Goal: Information Seeking & Learning: Learn about a topic

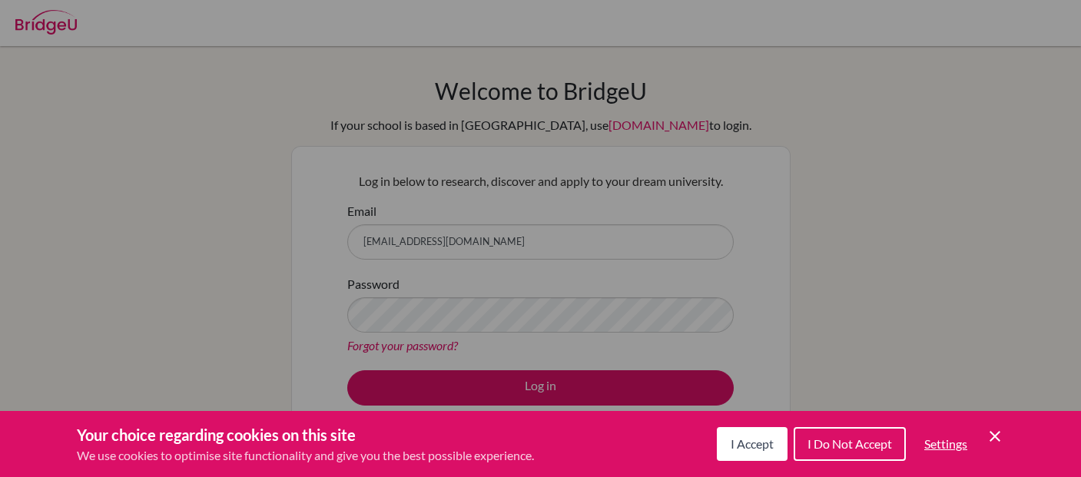
click at [591, 390] on div "Cookie Preferences" at bounding box center [540, 238] width 1081 height 477
click at [892, 289] on div "Cookie Preferences" at bounding box center [540, 238] width 1081 height 477
click at [842, 444] on span "I Do Not Accept" at bounding box center [850, 444] width 85 height 15
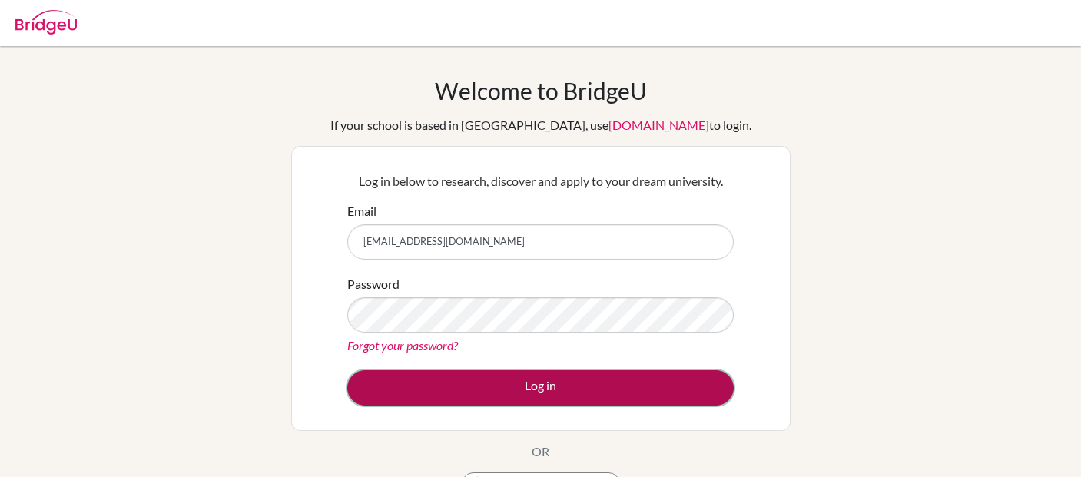
click at [672, 386] on button "Log in" at bounding box center [540, 387] width 387 height 35
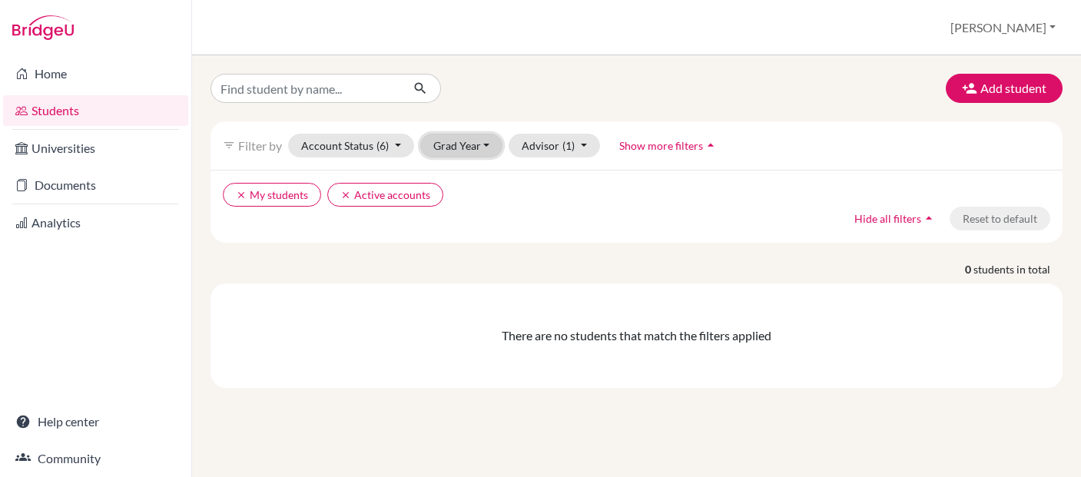
click at [487, 145] on button "Grad Year" at bounding box center [461, 146] width 83 height 24
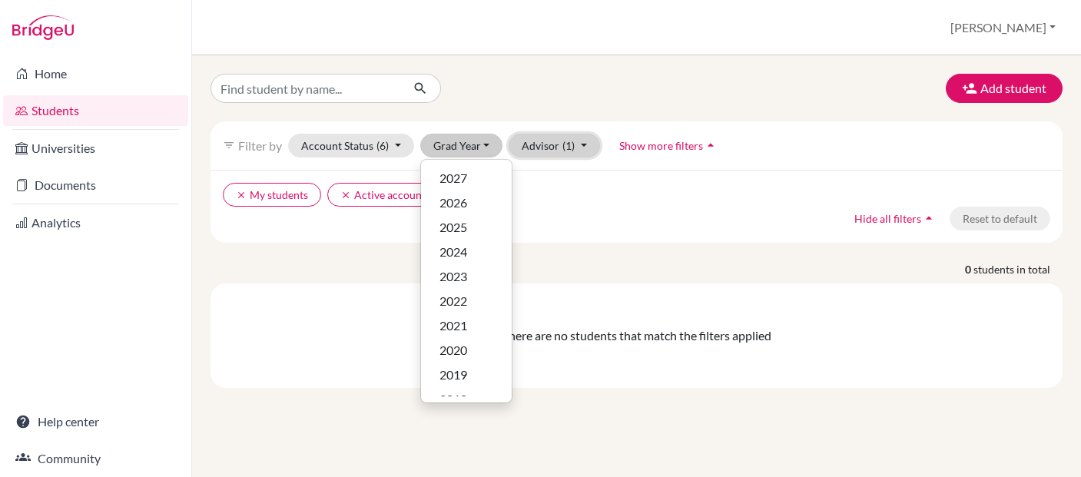
click at [581, 145] on button "Advisor (1)" at bounding box center [554, 146] width 91 height 24
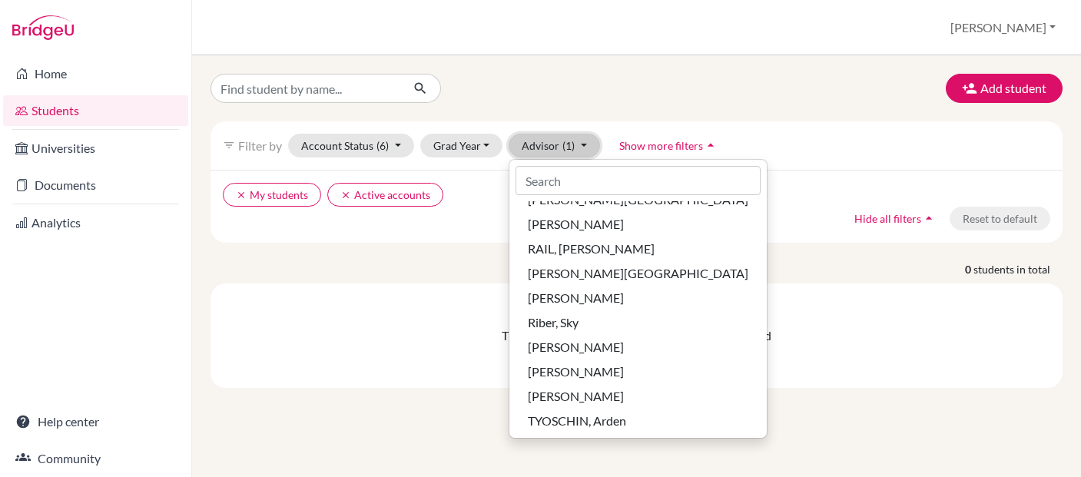
scroll to position [520, 0]
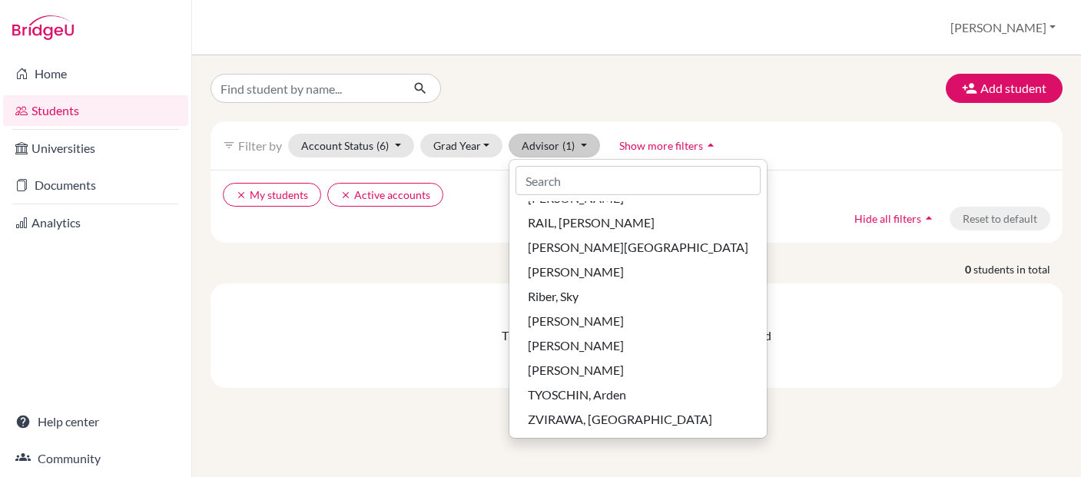
click at [653, 81] on div "Add student" at bounding box center [636, 88] width 875 height 29
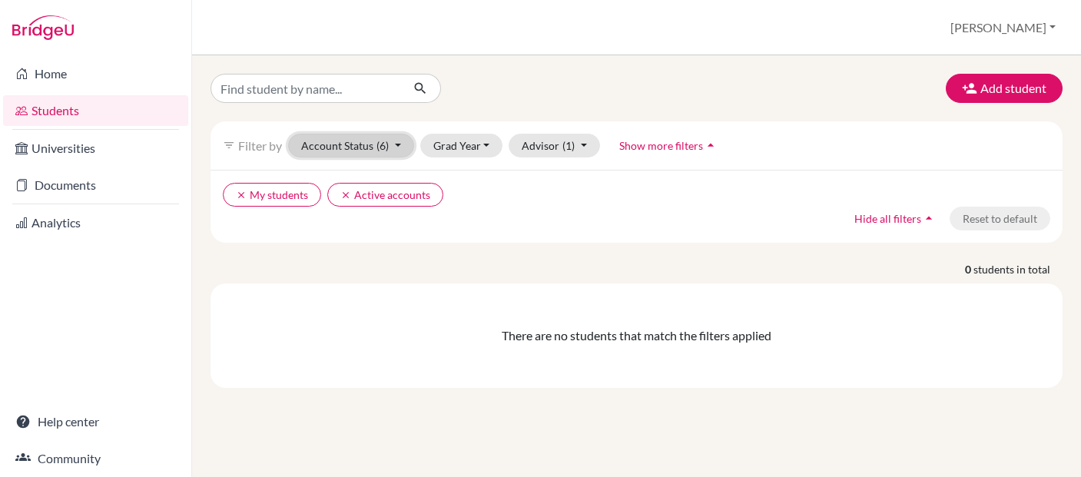
click at [354, 141] on button "Account Status (6)" at bounding box center [351, 146] width 126 height 24
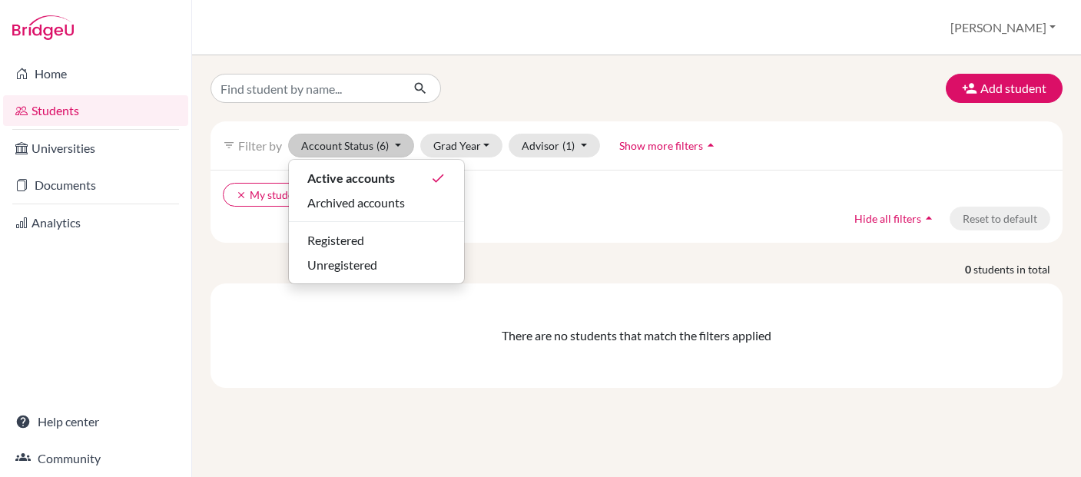
click at [562, 69] on div "Add student filter_list Filter by Account Status (6) Active accounts done Archi…" at bounding box center [636, 266] width 889 height 422
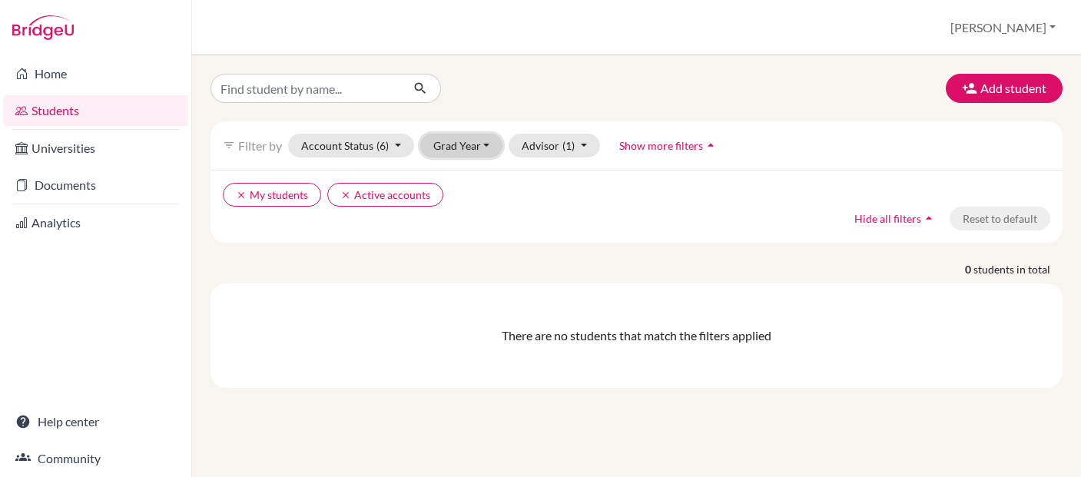
click at [457, 145] on button "Grad Year" at bounding box center [461, 146] width 83 height 24
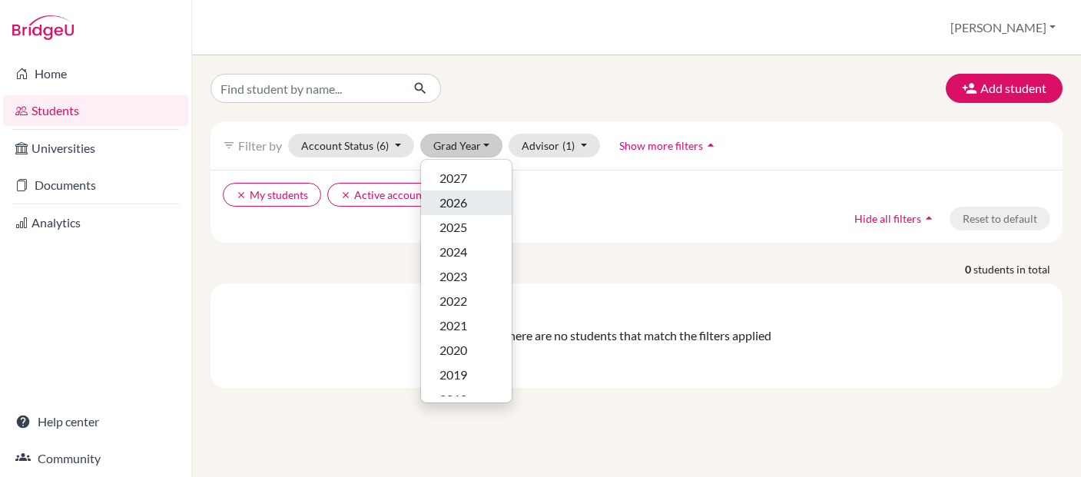
click at [459, 204] on span "2026" at bounding box center [454, 203] width 28 height 18
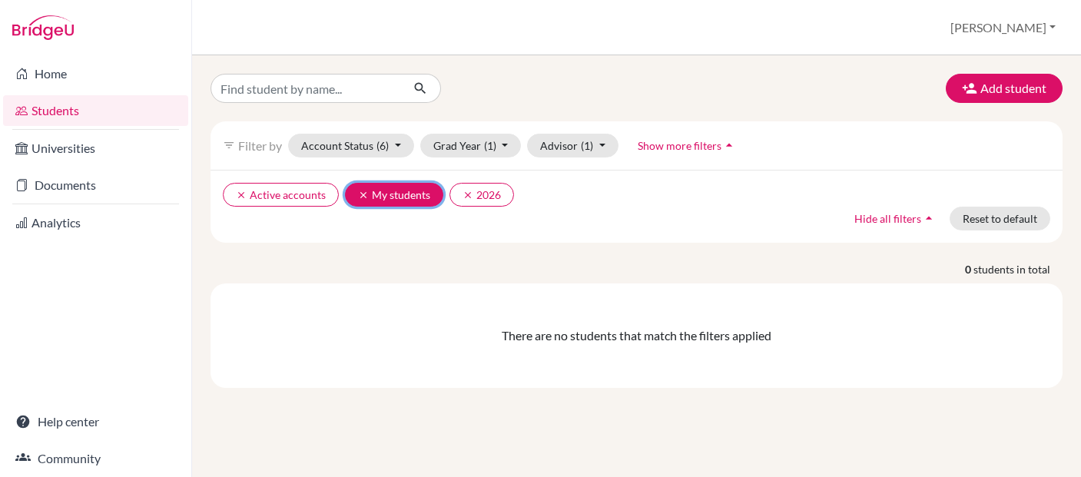
click at [394, 196] on button "clear My students" at bounding box center [394, 195] width 98 height 24
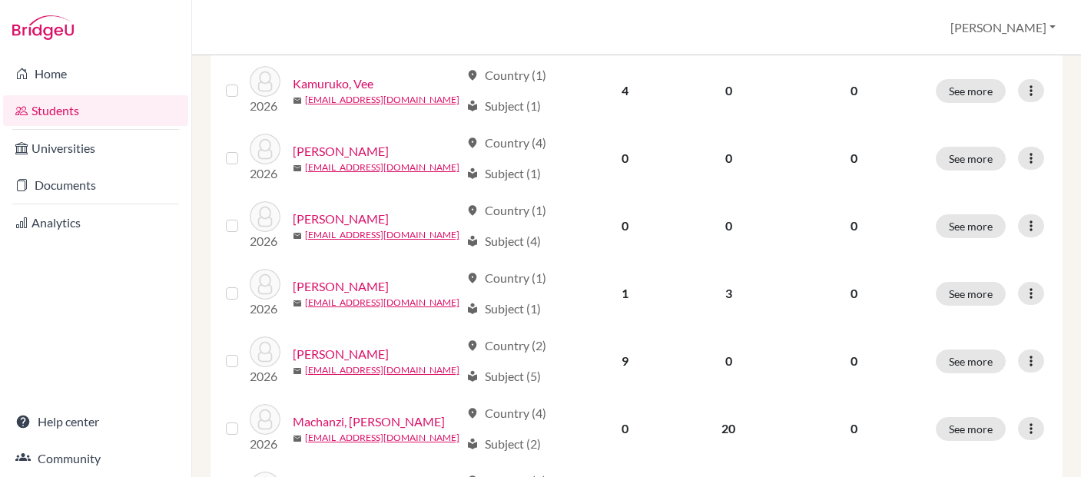
scroll to position [1305, 0]
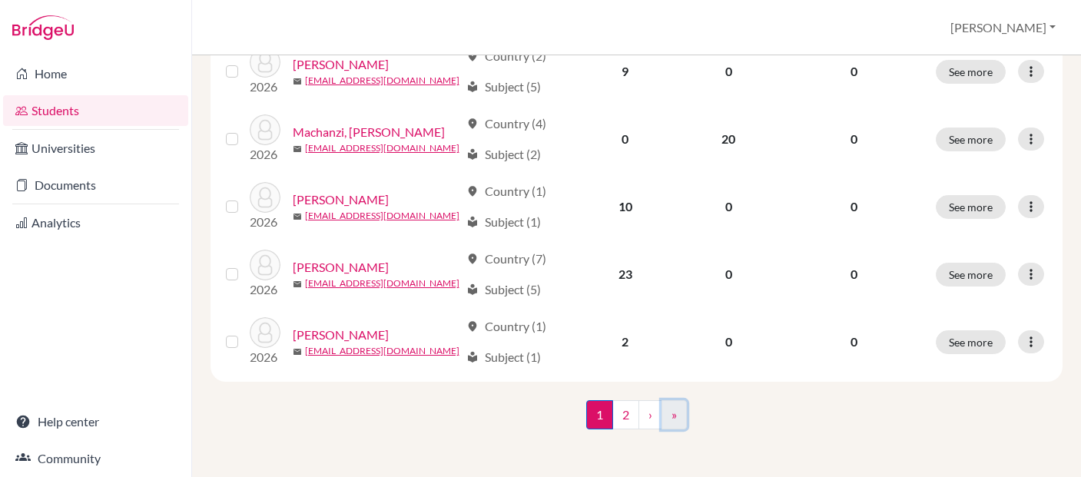
click at [673, 415] on link "»" at bounding box center [674, 414] width 25 height 29
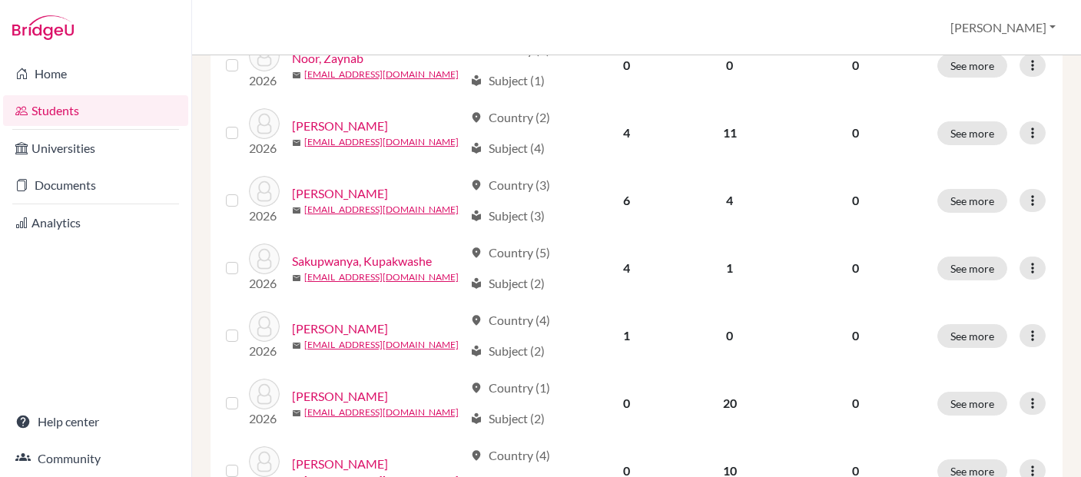
scroll to position [629, 0]
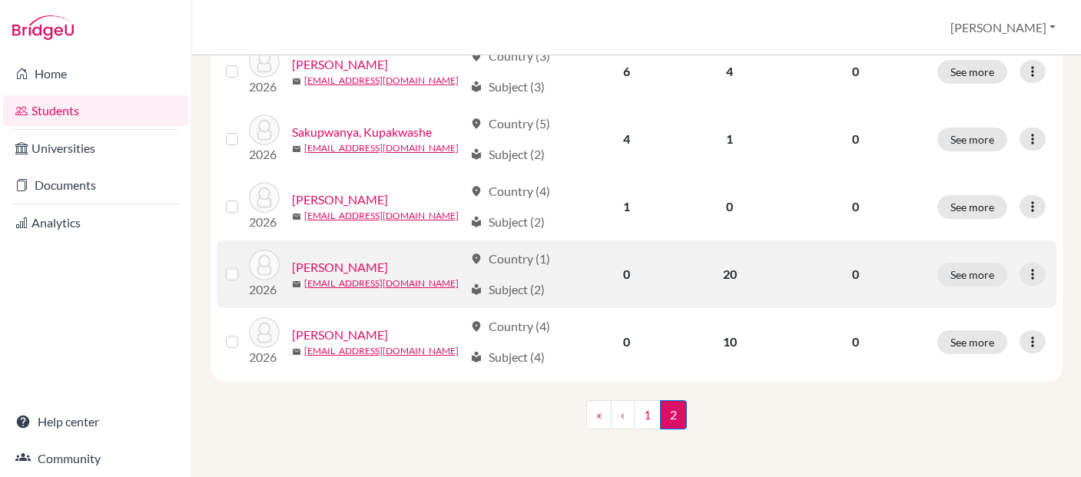
click at [344, 266] on link "[PERSON_NAME]" at bounding box center [340, 267] width 96 height 18
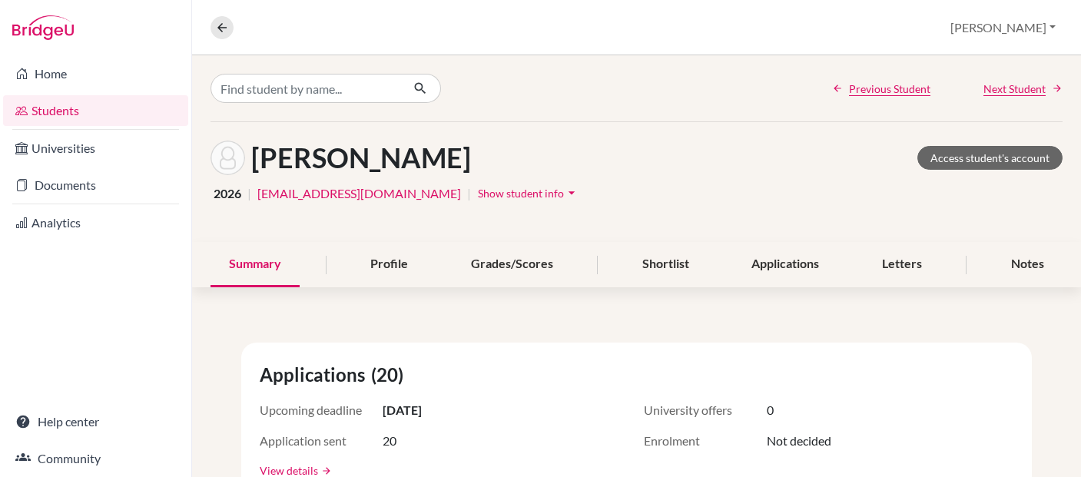
click at [564, 192] on icon "arrow_drop_down" at bounding box center [571, 192] width 15 height 15
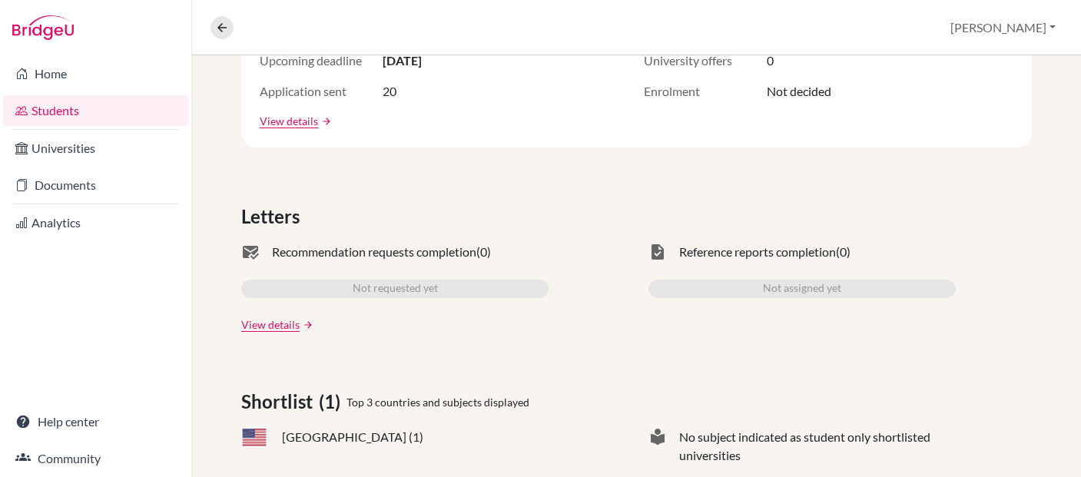
scroll to position [469, 0]
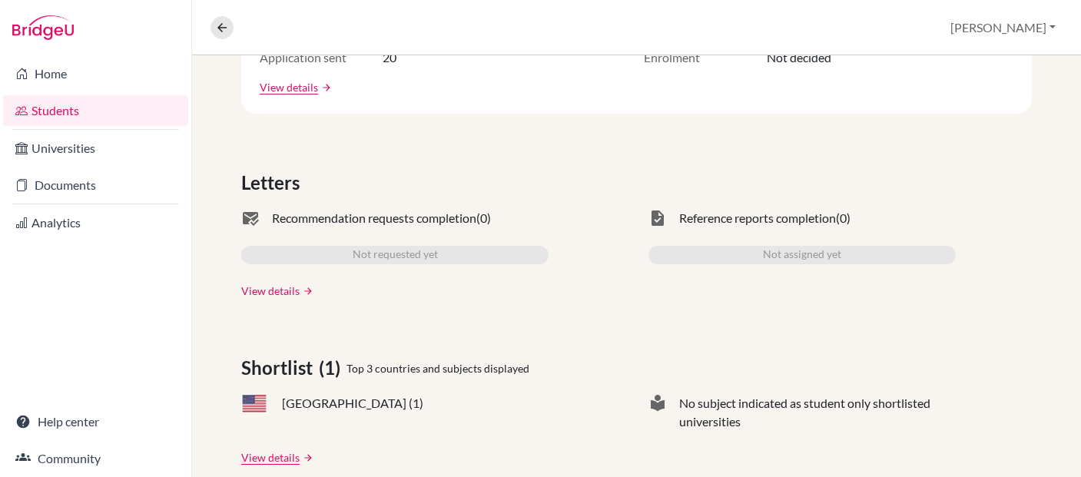
click at [271, 293] on link "View details" at bounding box center [270, 291] width 58 height 16
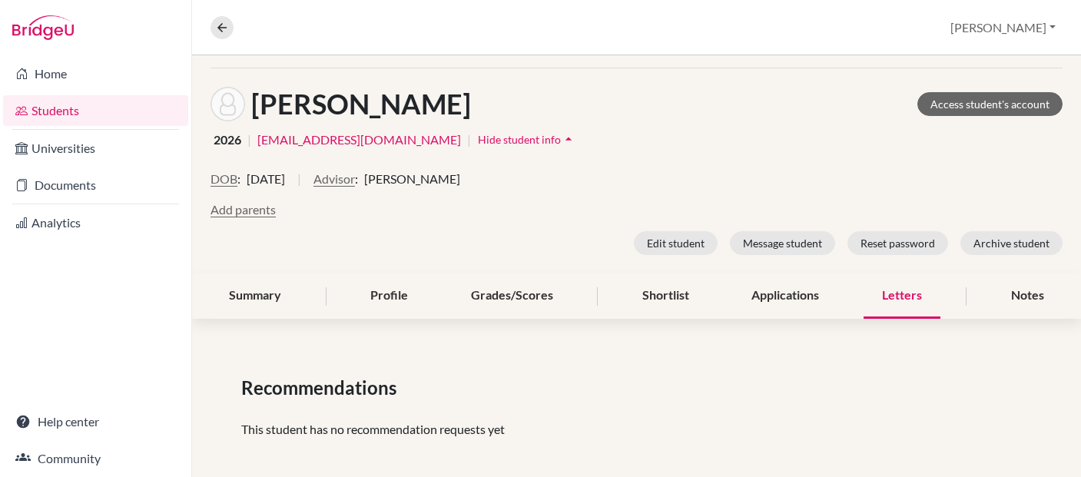
scroll to position [65, 0]
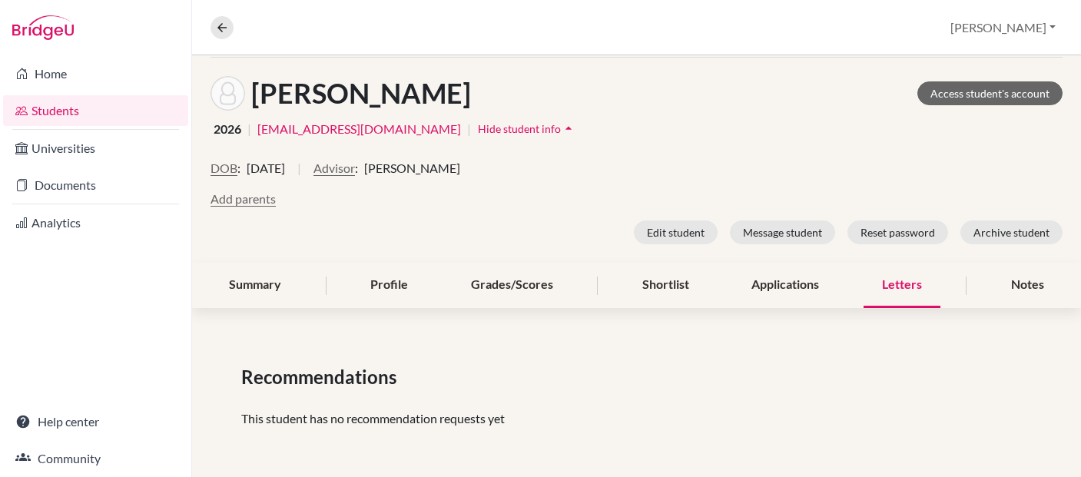
click at [901, 285] on div "Letters" at bounding box center [902, 285] width 77 height 45
click at [904, 282] on div "Letters" at bounding box center [902, 285] width 77 height 45
click at [224, 22] on icon at bounding box center [222, 28] width 14 height 14
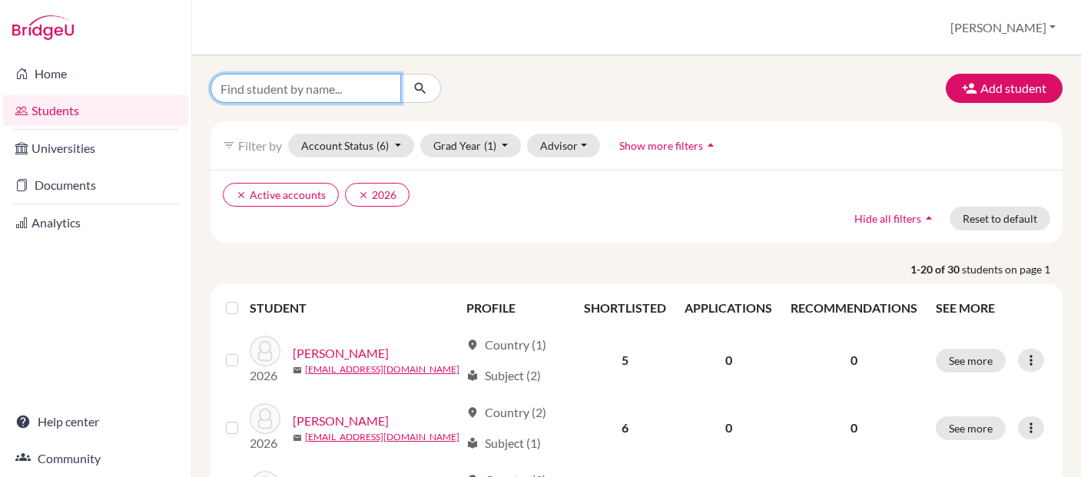
drag, startPoint x: 321, startPoint y: 91, endPoint x: 305, endPoint y: 100, distance: 17.5
click at [314, 93] on input "Find student by name..." at bounding box center [306, 88] width 191 height 29
type input "[PERSON_NAME]"
click at [420, 85] on icon "submit" at bounding box center [420, 88] width 15 height 15
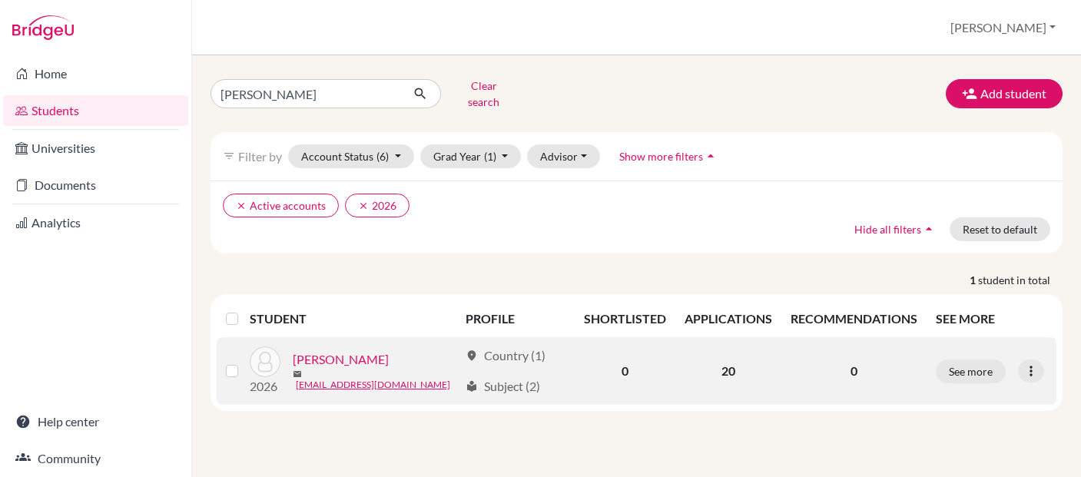
click at [338, 354] on link "[PERSON_NAME]" at bounding box center [341, 359] width 96 height 18
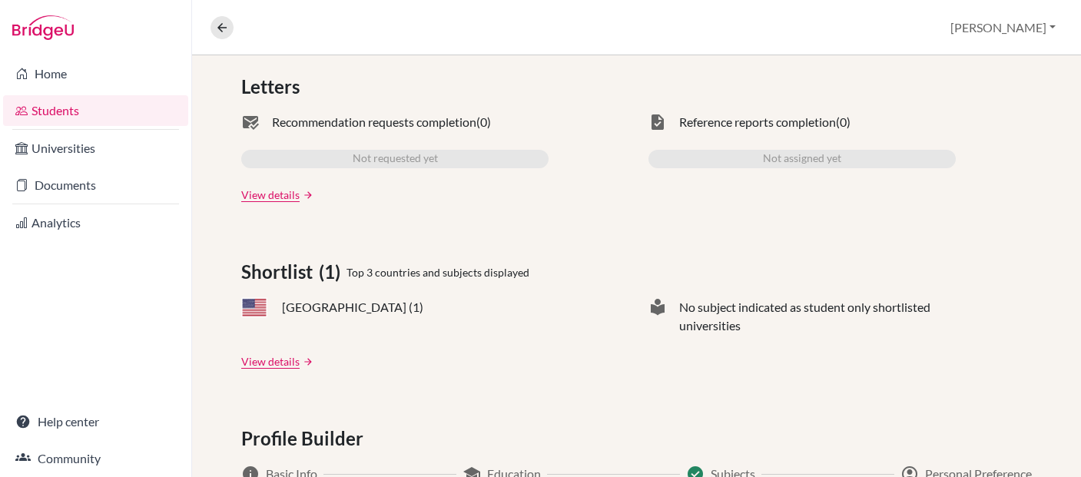
scroll to position [513, 0]
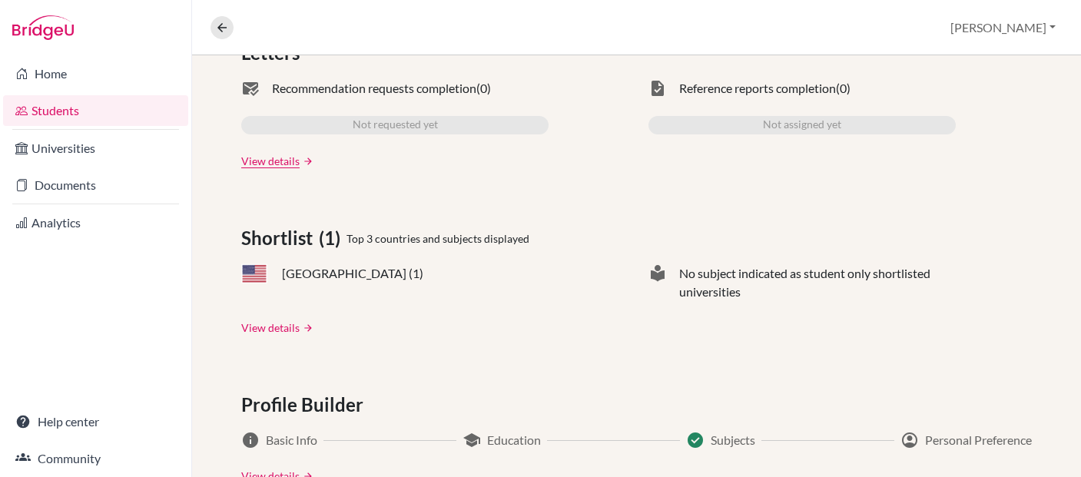
click at [272, 329] on link "View details" at bounding box center [270, 328] width 58 height 16
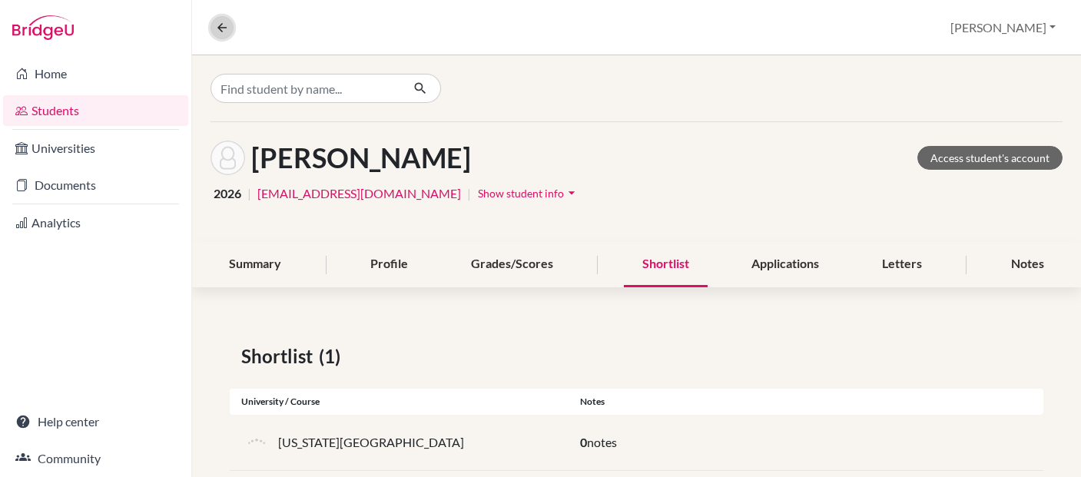
click at [221, 25] on icon at bounding box center [222, 28] width 14 height 14
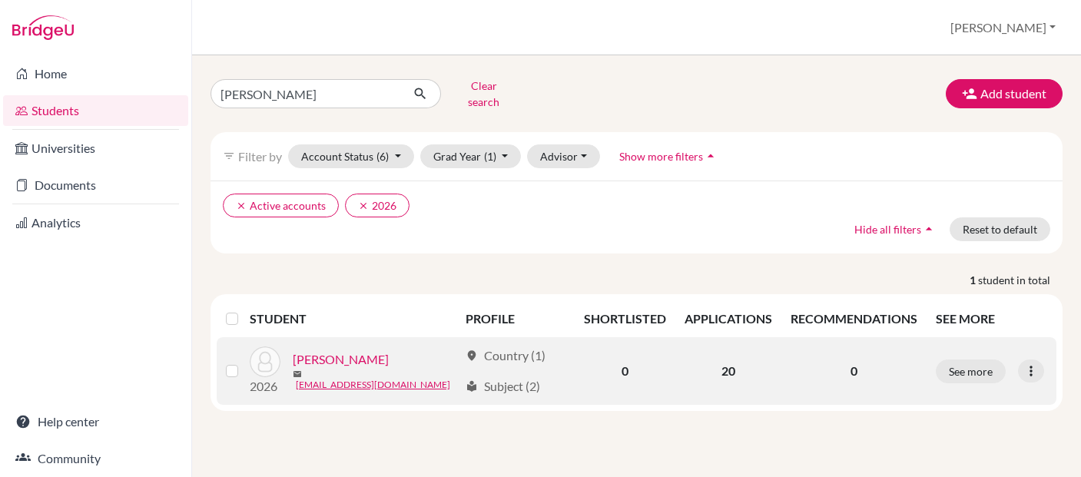
click at [349, 354] on link "[PERSON_NAME]" at bounding box center [341, 359] width 96 height 18
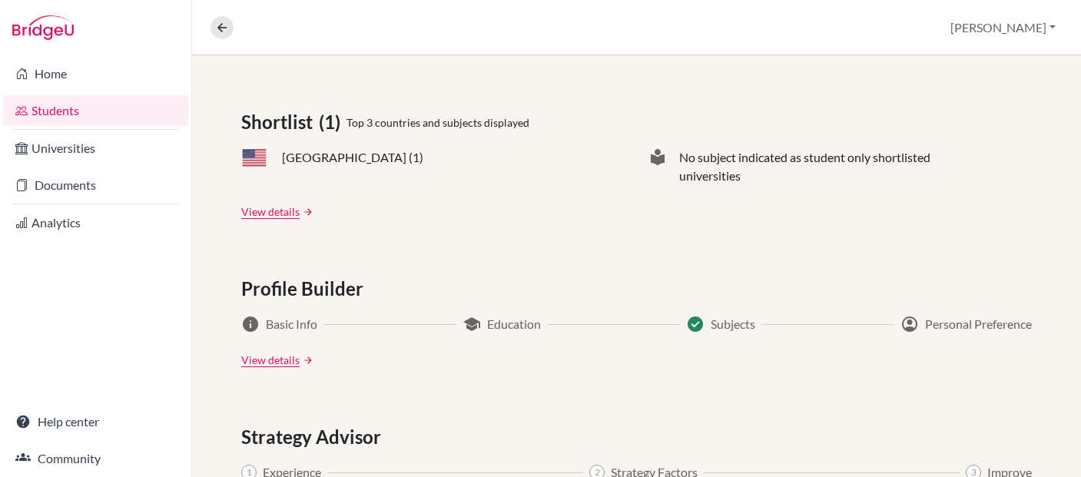
scroll to position [636, 0]
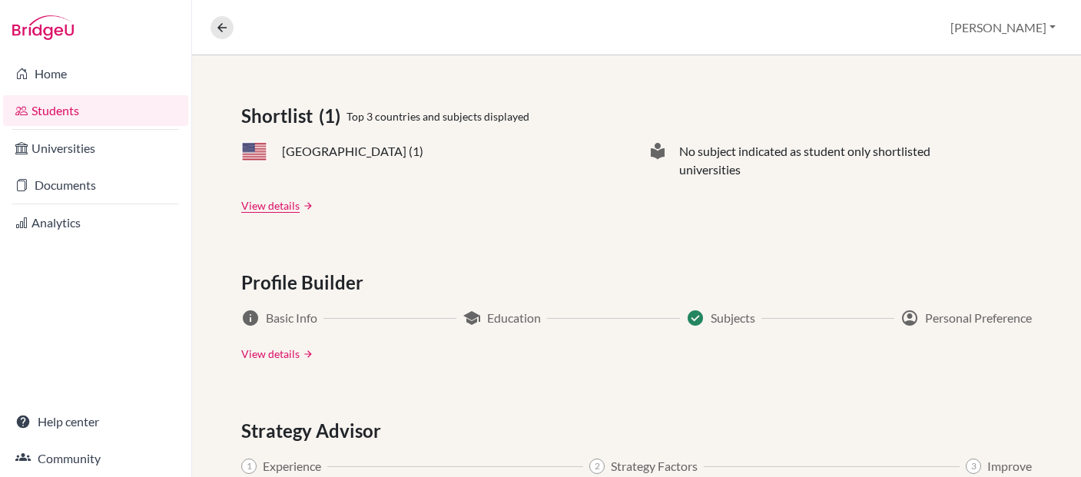
click at [264, 354] on link "View details" at bounding box center [270, 354] width 58 height 16
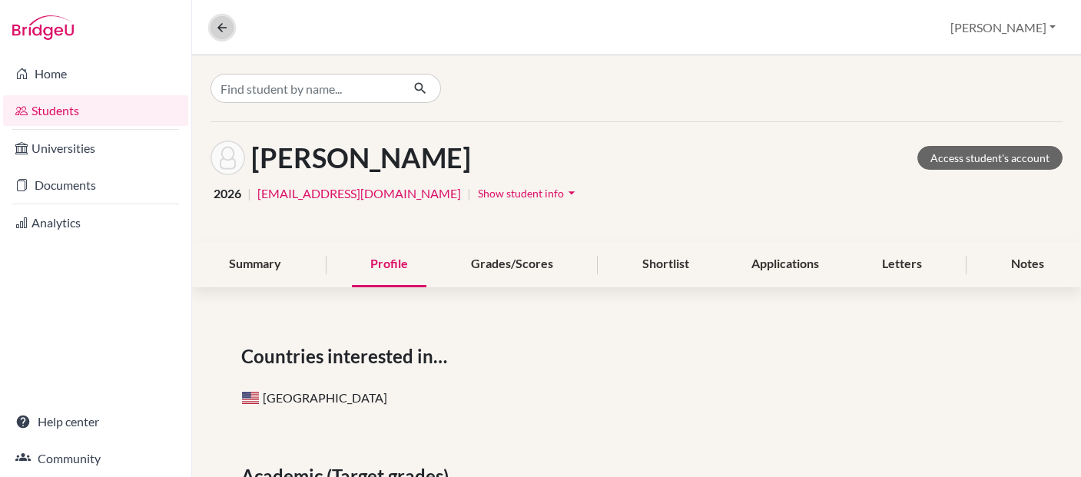
click at [222, 28] on icon at bounding box center [222, 28] width 14 height 14
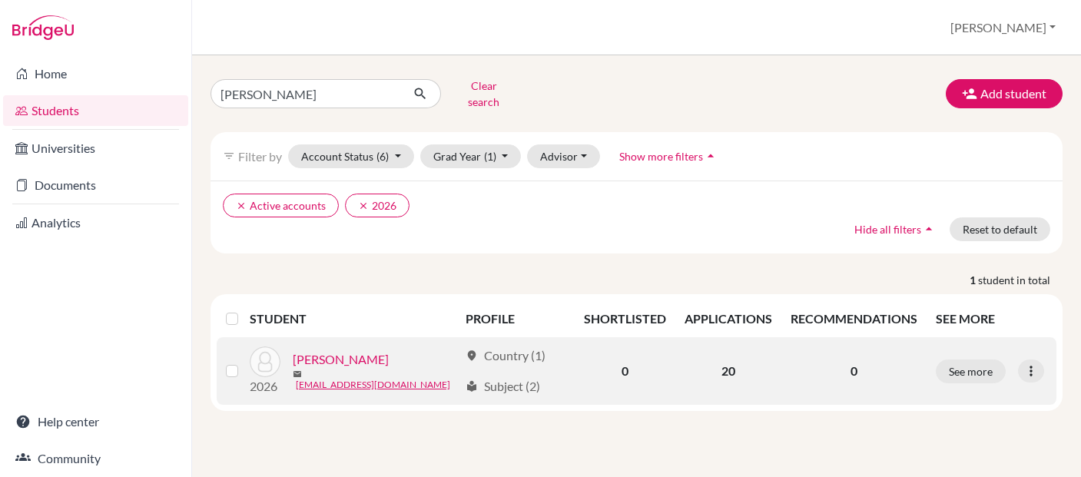
click at [342, 350] on link "[PERSON_NAME]" at bounding box center [341, 359] width 96 height 18
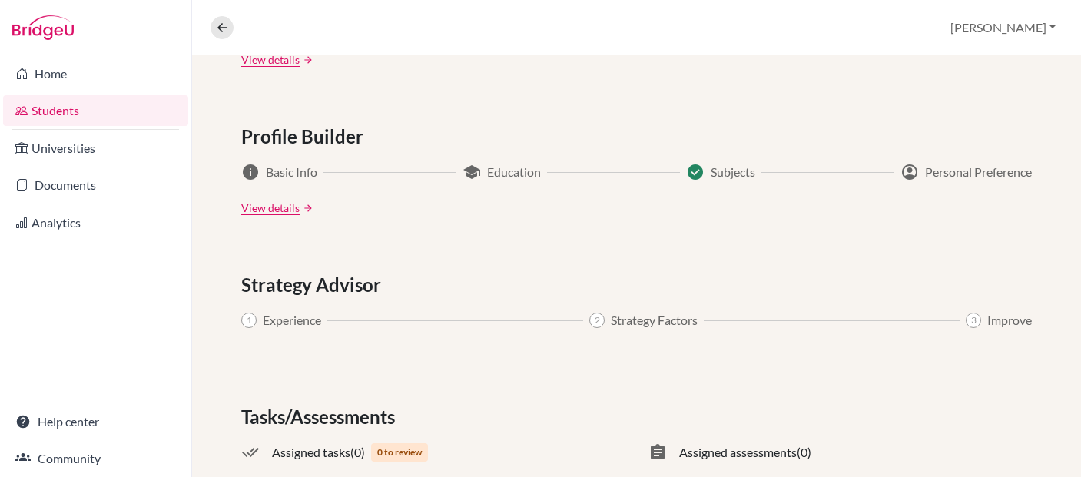
scroll to position [875, 0]
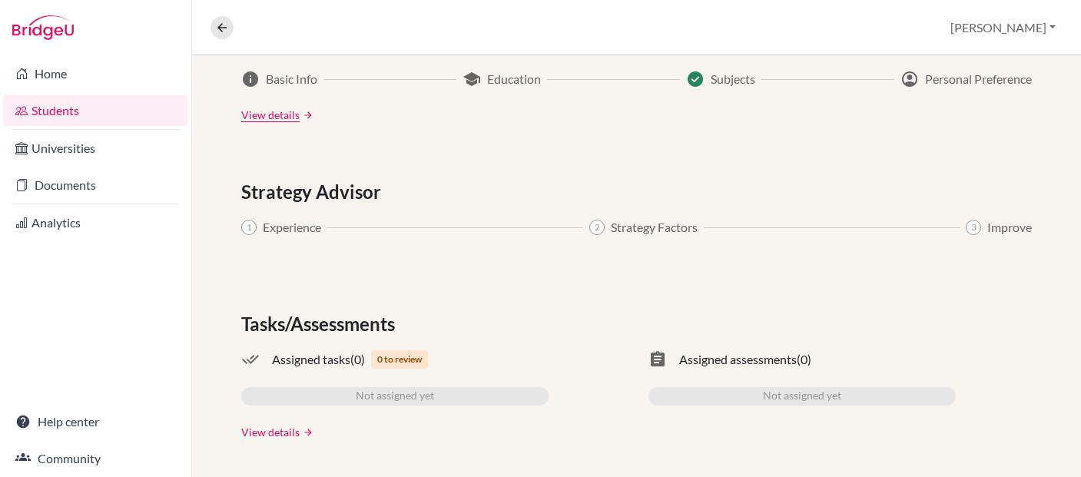
click at [280, 434] on link "View details" at bounding box center [270, 432] width 58 height 16
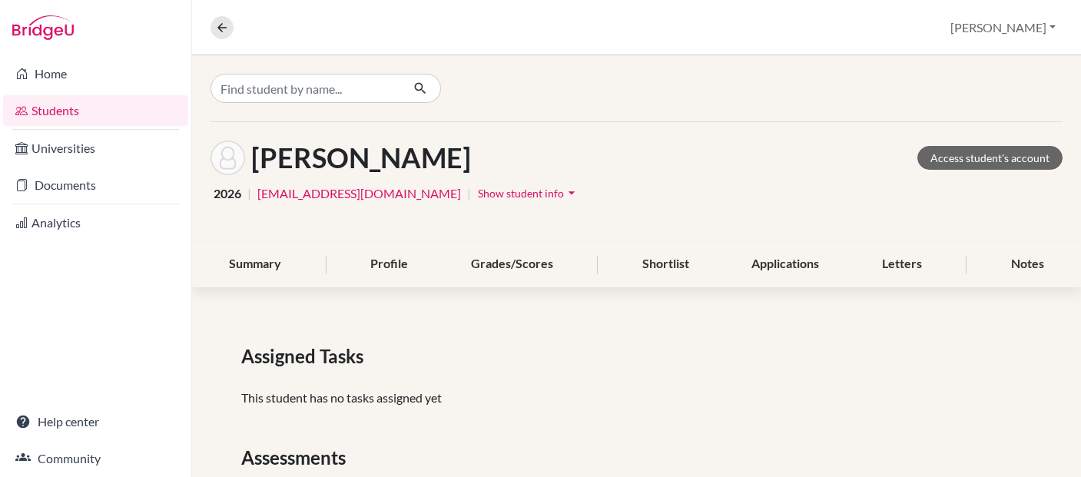
scroll to position [81, 0]
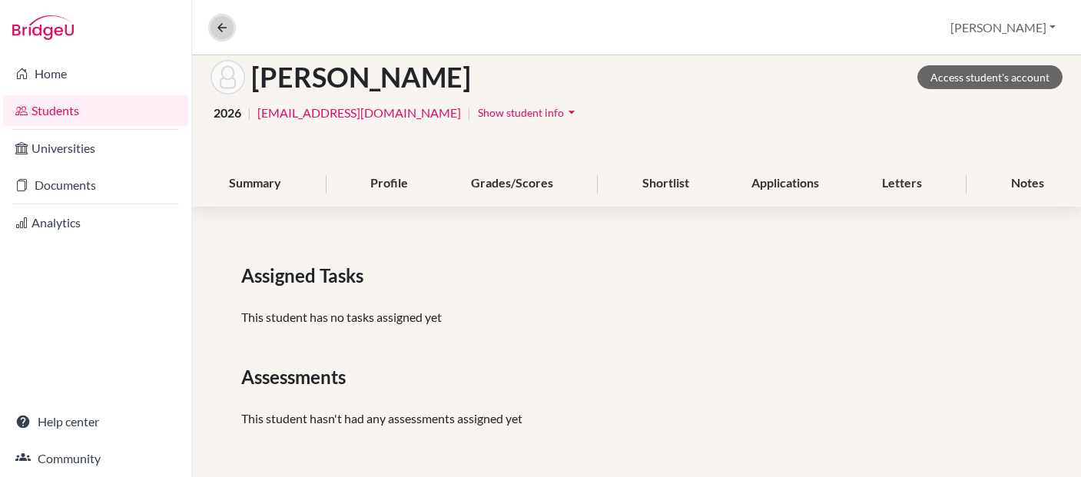
click at [219, 22] on icon at bounding box center [222, 28] width 14 height 14
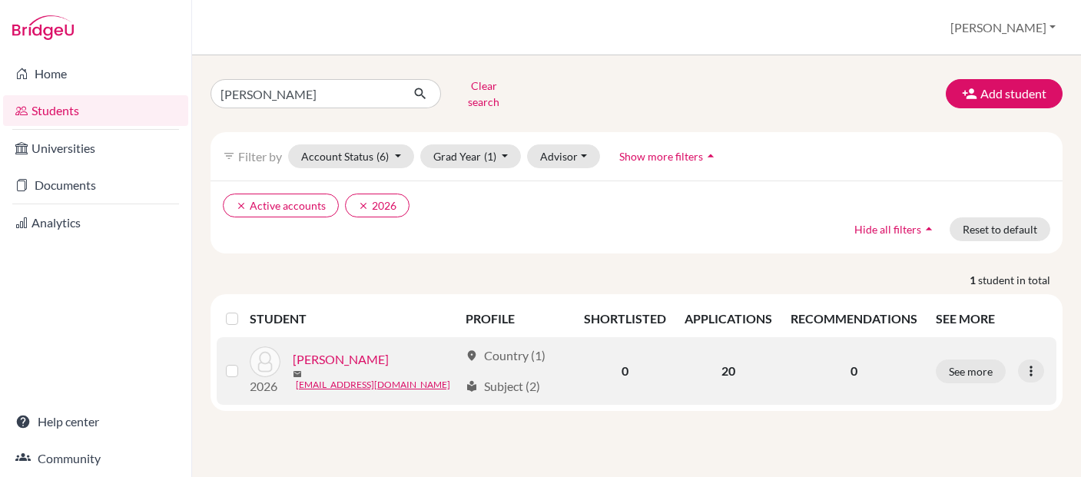
click at [342, 357] on link "[PERSON_NAME]" at bounding box center [341, 359] width 96 height 18
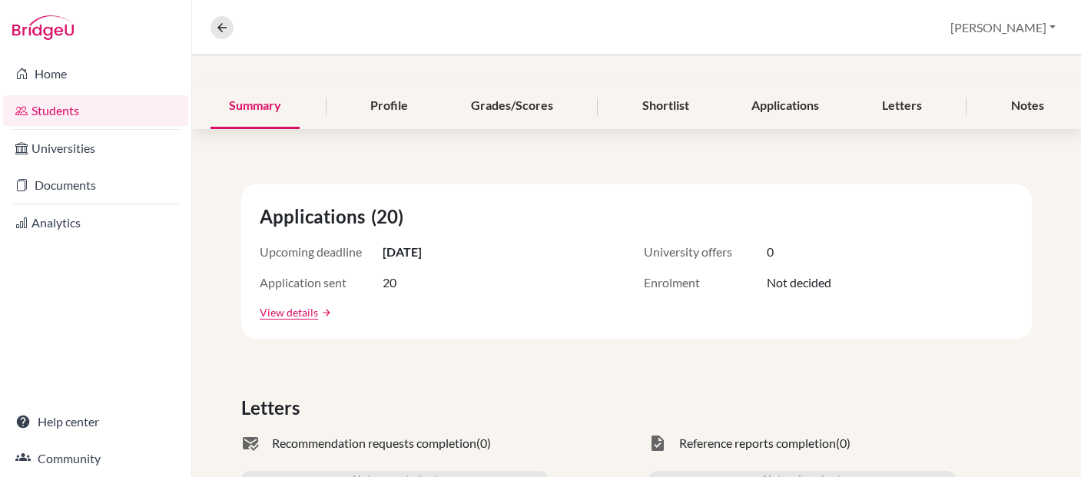
scroll to position [156, 0]
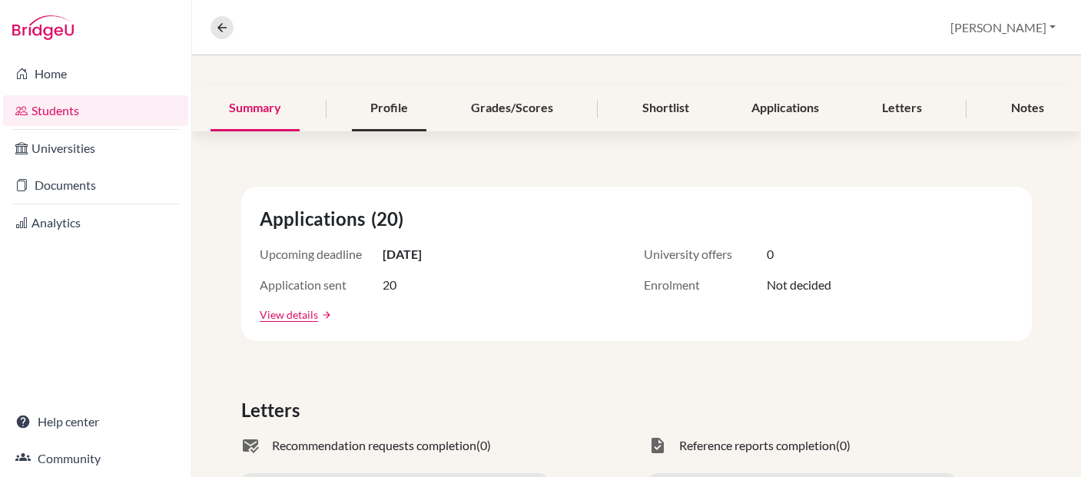
click at [384, 105] on div "Profile" at bounding box center [389, 108] width 75 height 45
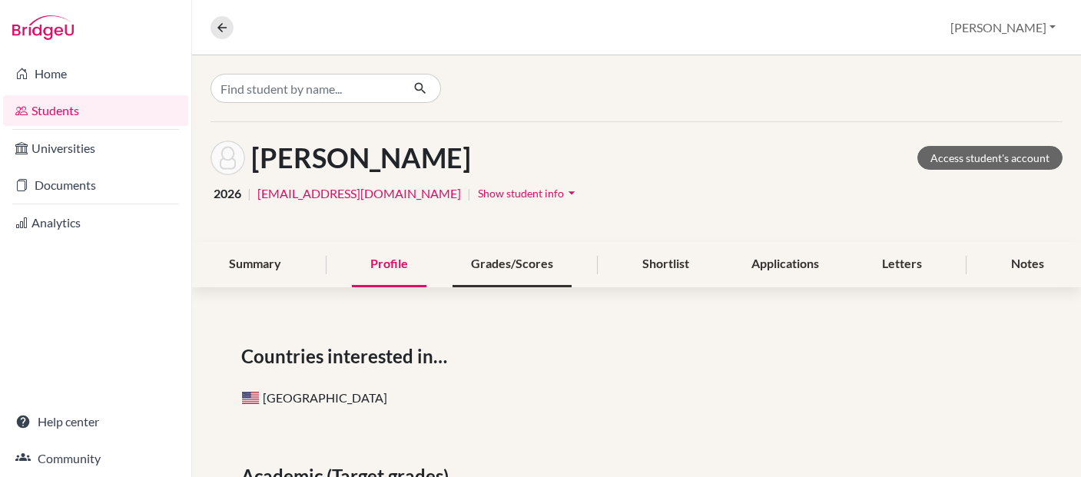
click at [523, 266] on div "Grades/Scores" at bounding box center [512, 264] width 119 height 45
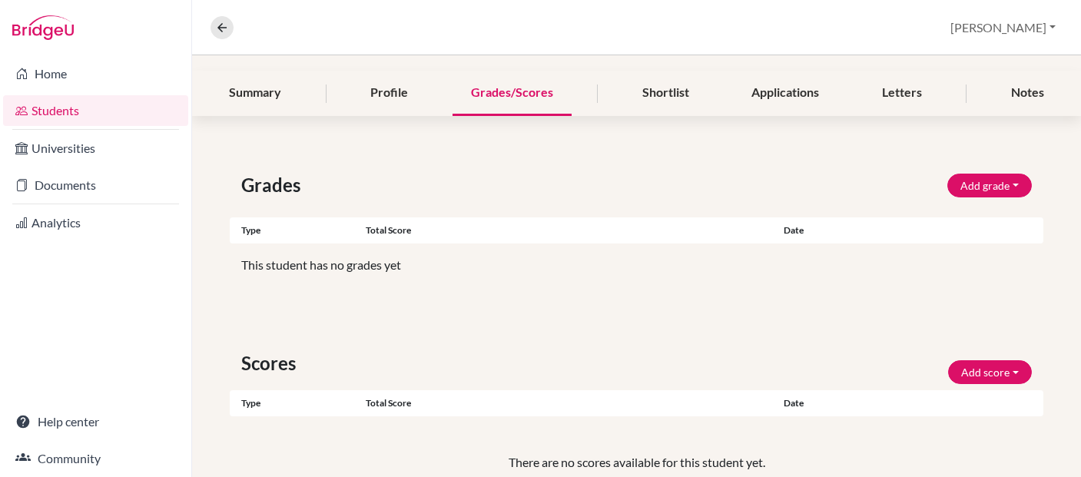
scroll to position [166, 0]
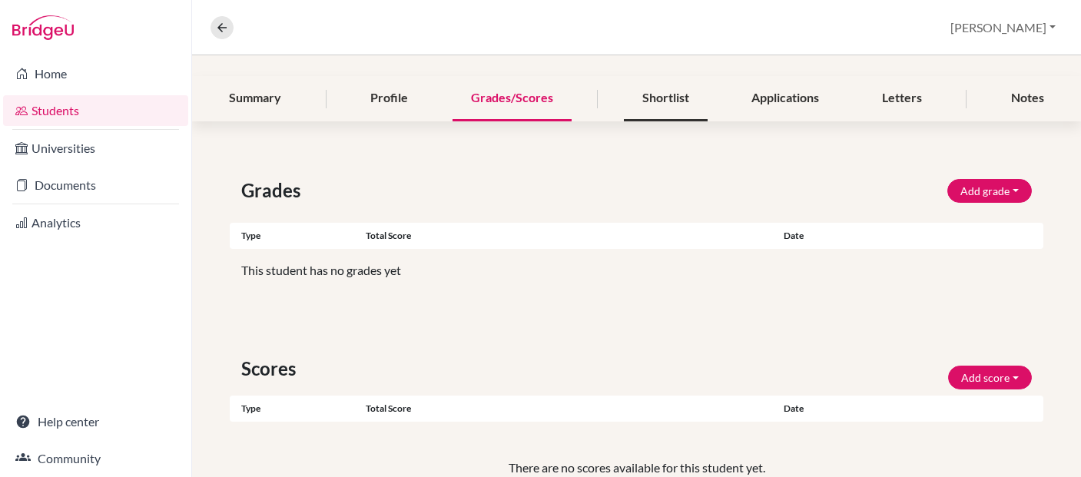
click at [665, 95] on div "Shortlist" at bounding box center [666, 98] width 84 height 45
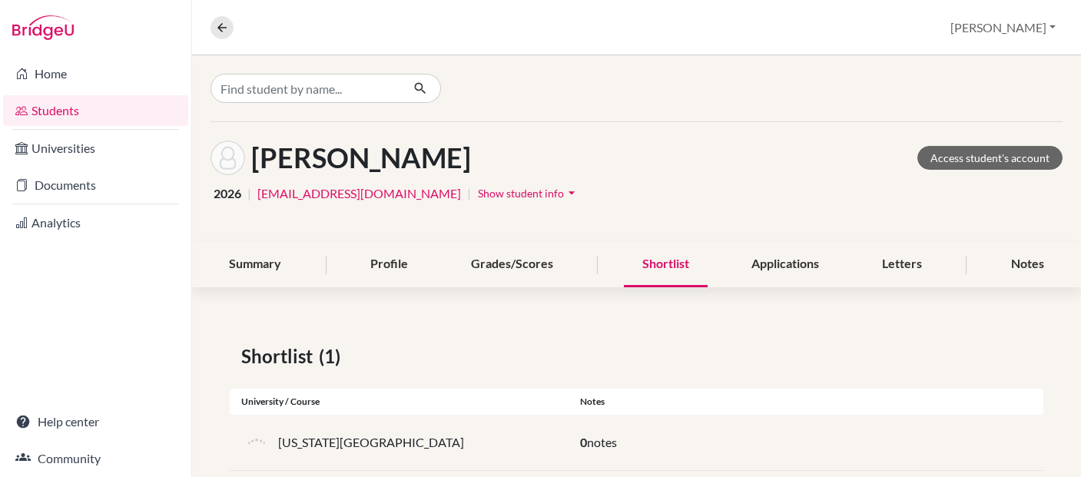
scroll to position [31, 0]
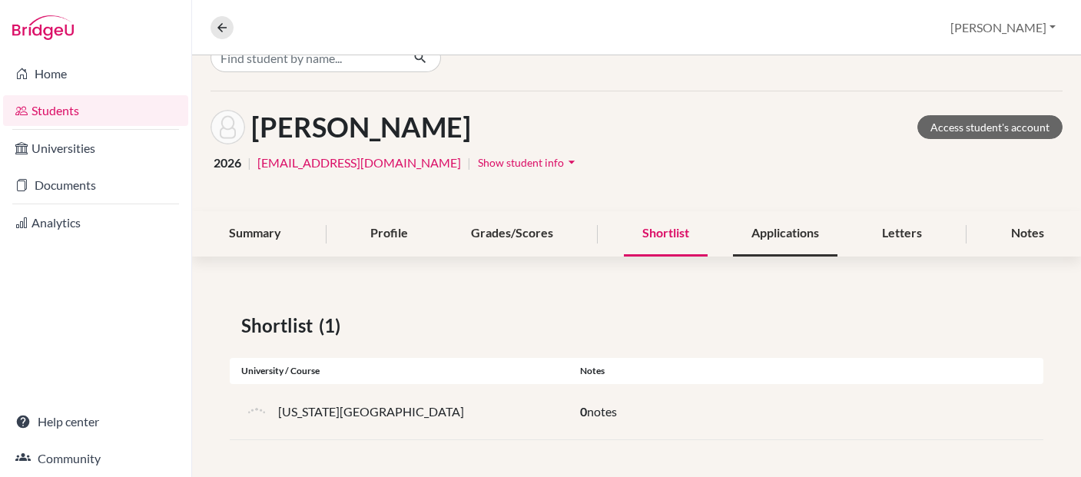
click at [790, 233] on div "Applications" at bounding box center [785, 233] width 105 height 45
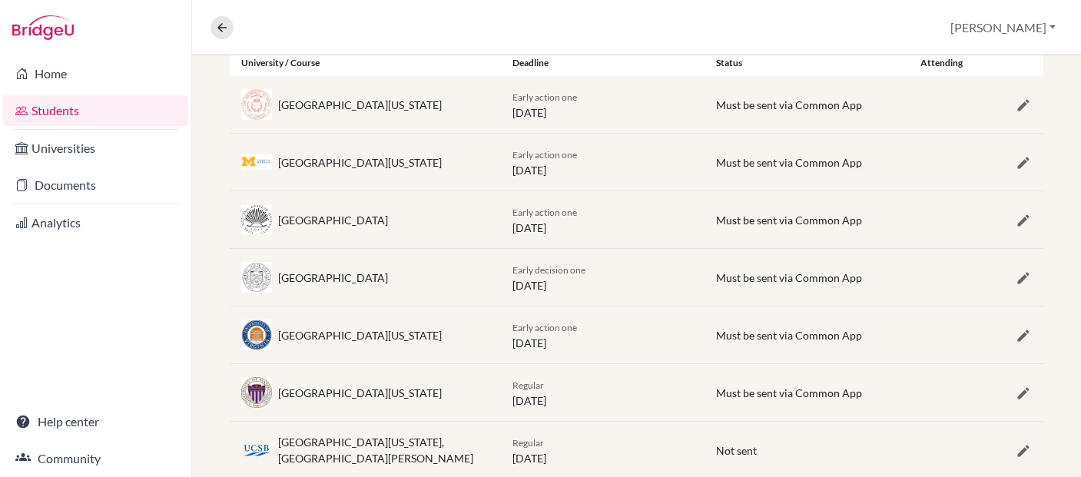
scroll to position [244, 0]
